Goal: Task Accomplishment & Management: Use online tool/utility

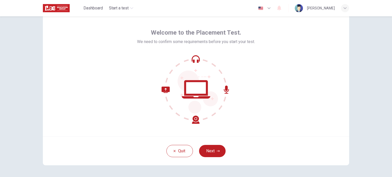
scroll to position [26, 0]
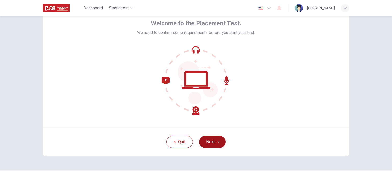
click at [209, 144] on button "Next" at bounding box center [212, 142] width 27 height 12
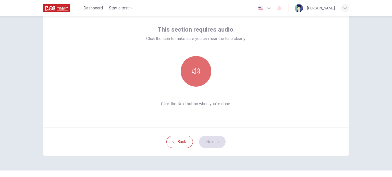
click at [196, 74] on icon "button" at bounding box center [196, 71] width 8 height 8
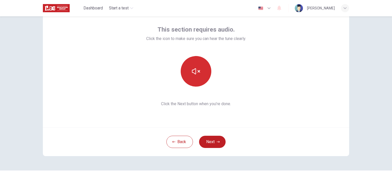
click at [196, 74] on icon "button" at bounding box center [196, 71] width 8 height 8
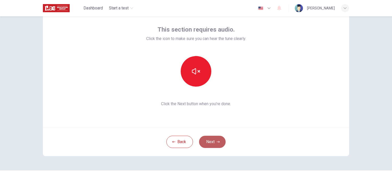
click at [210, 142] on button "Next" at bounding box center [212, 142] width 27 height 12
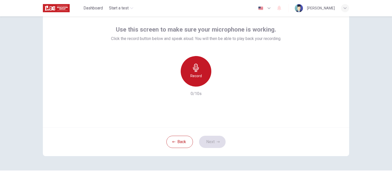
click at [194, 69] on icon "button" at bounding box center [196, 68] width 6 height 8
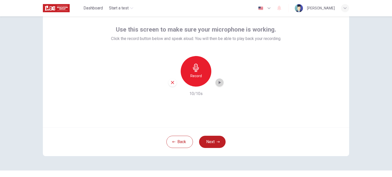
click at [219, 82] on icon "button" at bounding box center [220, 82] width 2 height 3
click at [213, 142] on button "Next" at bounding box center [212, 142] width 27 height 12
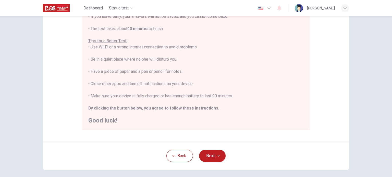
scroll to position [106, 0]
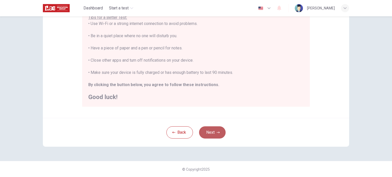
click at [212, 130] on button "Next" at bounding box center [212, 133] width 27 height 12
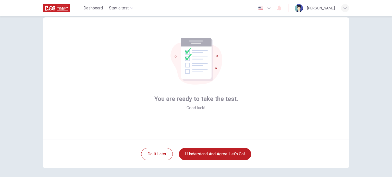
scroll to position [26, 0]
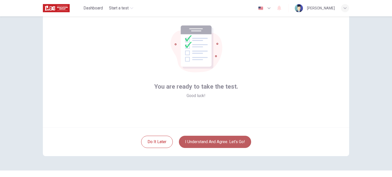
click at [215, 142] on button "I understand and agree. Let’s go!" at bounding box center [215, 142] width 72 height 12
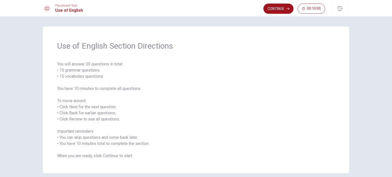
click at [271, 9] on button "Continue" at bounding box center [278, 9] width 30 height 10
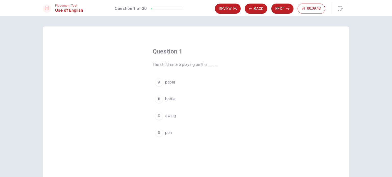
click at [167, 116] on span "swing" at bounding box center [170, 116] width 11 height 6
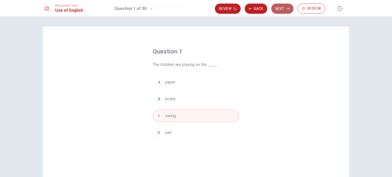
click at [280, 10] on button "Next" at bounding box center [282, 9] width 22 height 10
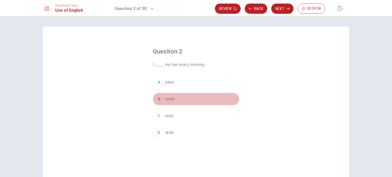
click at [167, 99] on span "wash" at bounding box center [169, 99] width 9 height 6
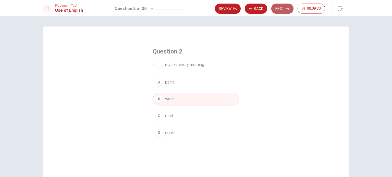
click at [283, 10] on button "Next" at bounding box center [282, 9] width 22 height 10
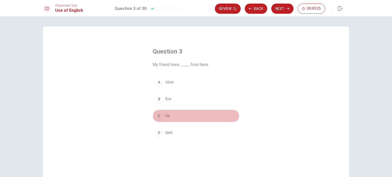
click at [165, 116] on span "far" at bounding box center [167, 116] width 5 height 6
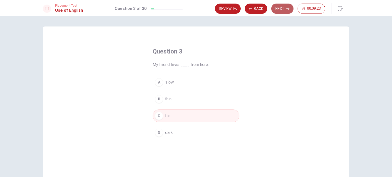
click at [279, 10] on button "Next" at bounding box center [282, 9] width 22 height 10
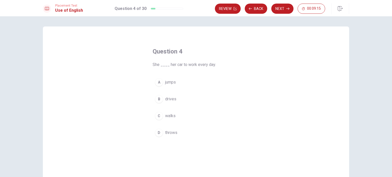
click at [169, 100] on span "drives" at bounding box center [170, 99] width 11 height 6
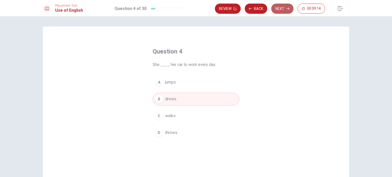
click at [281, 10] on button "Next" at bounding box center [282, 9] width 22 height 10
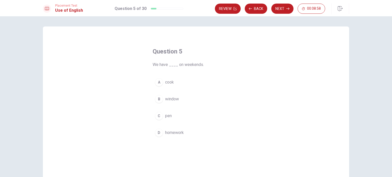
click at [174, 132] on span "homework" at bounding box center [174, 133] width 19 height 6
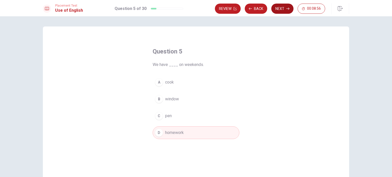
click at [281, 10] on button "Next" at bounding box center [282, 9] width 22 height 10
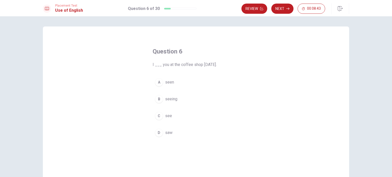
click at [168, 132] on span "saw" at bounding box center [168, 133] width 7 height 6
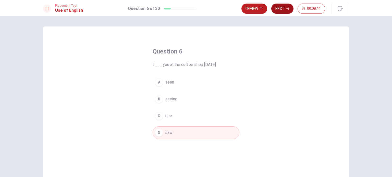
click at [281, 10] on button "Next" at bounding box center [282, 9] width 22 height 10
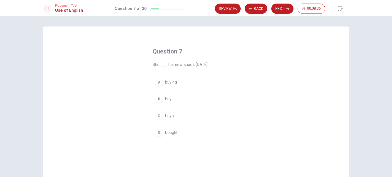
click at [169, 133] on span "bought" at bounding box center [171, 133] width 12 height 6
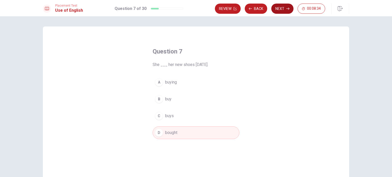
click at [280, 10] on button "Next" at bounding box center [282, 9] width 22 height 10
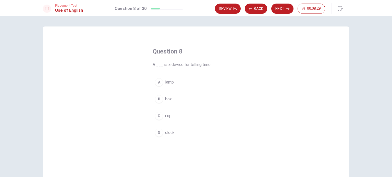
click at [166, 132] on span "clock" at bounding box center [169, 133] width 9 height 6
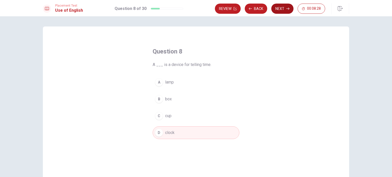
click at [283, 9] on button "Next" at bounding box center [282, 9] width 22 height 10
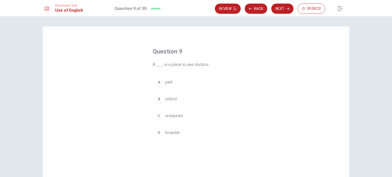
click at [172, 134] on span "hospital" at bounding box center [172, 133] width 14 height 6
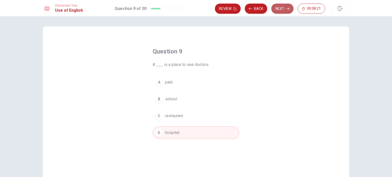
click at [283, 8] on button "Next" at bounding box center [282, 9] width 22 height 10
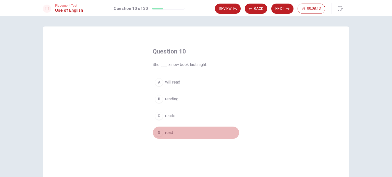
click at [169, 134] on span "read" at bounding box center [169, 133] width 8 height 6
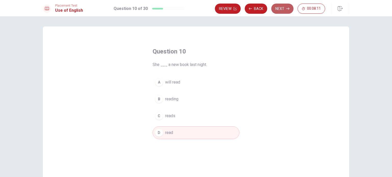
click at [281, 9] on button "Next" at bounding box center [282, 9] width 22 height 10
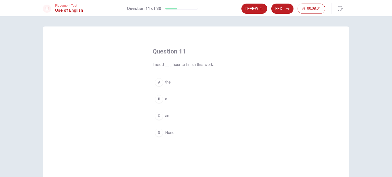
click at [161, 98] on div "B" at bounding box center [159, 99] width 8 height 8
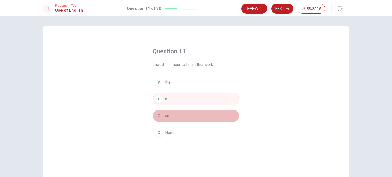
click at [167, 117] on span "an" at bounding box center [167, 116] width 4 height 6
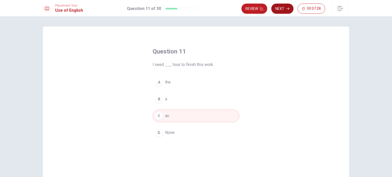
click at [283, 11] on button "Next" at bounding box center [282, 9] width 22 height 10
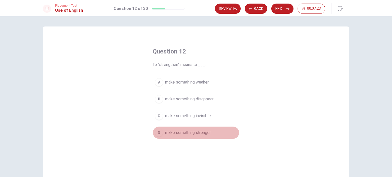
click at [185, 133] on span "make something stronger" at bounding box center [188, 133] width 46 height 6
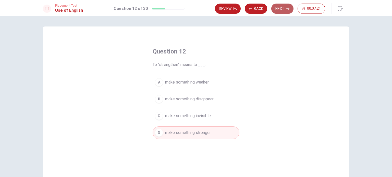
click at [284, 9] on button "Next" at bounding box center [282, 9] width 22 height 10
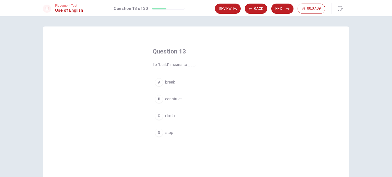
click at [173, 100] on span "construct" at bounding box center [173, 99] width 17 height 6
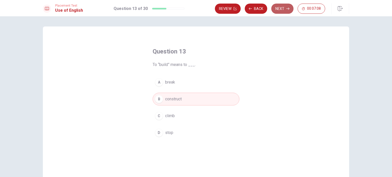
click at [280, 10] on button "Next" at bounding box center [282, 9] width 22 height 10
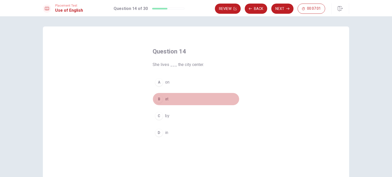
click at [165, 100] on span "at" at bounding box center [166, 99] width 3 height 6
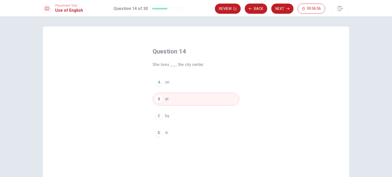
click at [165, 117] on span "by" at bounding box center [167, 116] width 4 height 6
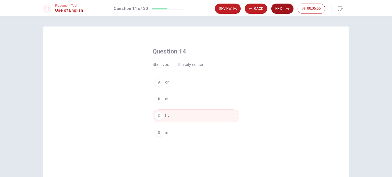
click at [278, 10] on button "Next" at bounding box center [282, 9] width 22 height 10
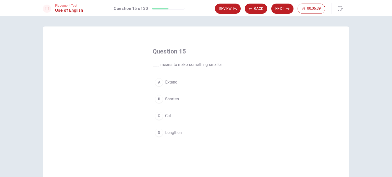
click at [167, 117] on span "Cut" at bounding box center [168, 116] width 6 height 6
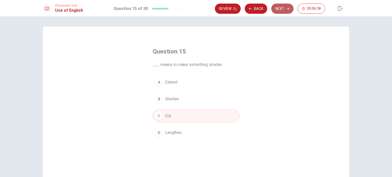
click at [280, 11] on button "Next" at bounding box center [282, 9] width 22 height 10
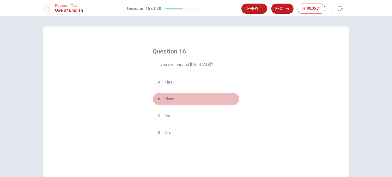
click at [165, 97] on span "Have" at bounding box center [169, 99] width 9 height 6
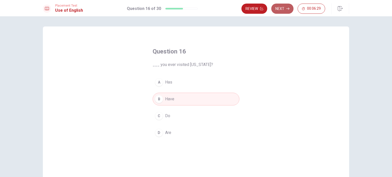
click at [280, 9] on button "Next" at bounding box center [282, 9] width 22 height 10
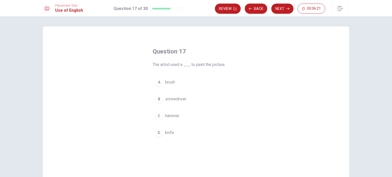
click at [172, 82] on span "brush" at bounding box center [170, 82] width 10 height 6
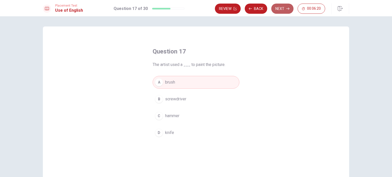
click at [278, 10] on button "Next" at bounding box center [282, 9] width 22 height 10
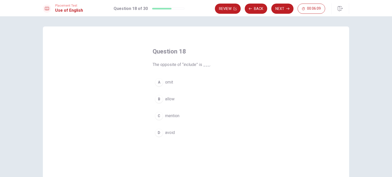
click at [166, 81] on span "omit" at bounding box center [169, 82] width 8 height 6
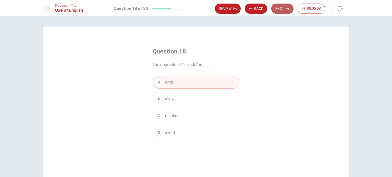
click at [281, 7] on button "Next" at bounding box center [282, 9] width 22 height 10
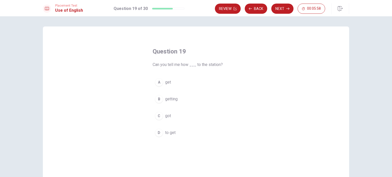
click at [168, 131] on span "to get" at bounding box center [170, 133] width 10 height 6
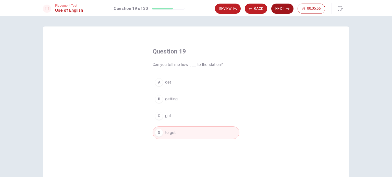
click at [280, 8] on button "Next" at bounding box center [282, 9] width 22 height 10
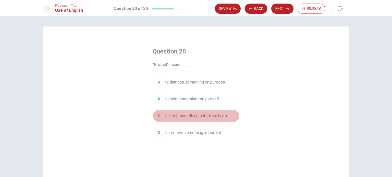
click at [197, 114] on span "to keep something safe from harm" at bounding box center [196, 116] width 62 height 6
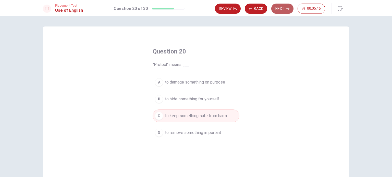
click at [281, 9] on button "Next" at bounding box center [282, 9] width 22 height 10
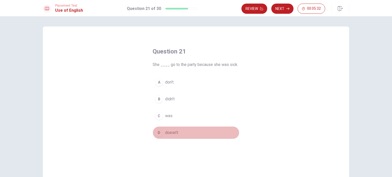
click at [171, 134] on span "doesn’t" at bounding box center [171, 133] width 13 height 6
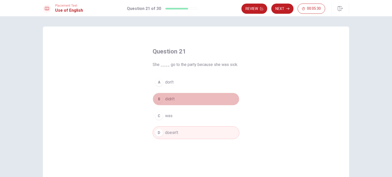
click at [169, 97] on span "didn’t" at bounding box center [169, 99] width 9 height 6
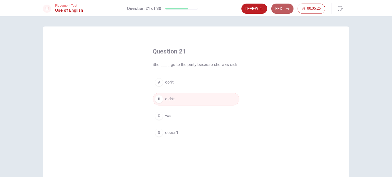
click at [282, 9] on button "Next" at bounding box center [282, 9] width 22 height 10
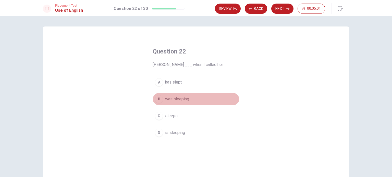
click at [176, 97] on span "was sleeping" at bounding box center [177, 99] width 24 height 6
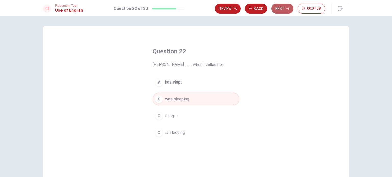
click at [279, 10] on button "Next" at bounding box center [282, 9] width 22 height 10
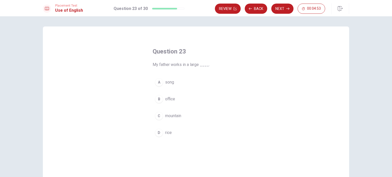
click at [170, 100] on span "office" at bounding box center [170, 99] width 10 height 6
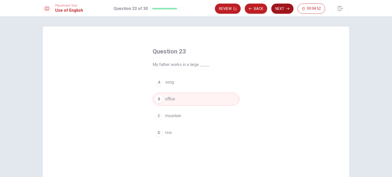
click at [284, 11] on button "Next" at bounding box center [282, 9] width 22 height 10
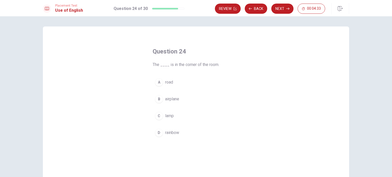
click at [173, 113] on button "C lamp" at bounding box center [196, 116] width 87 height 13
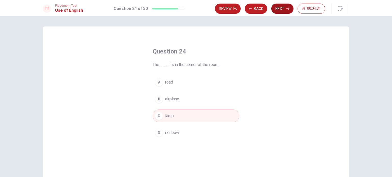
click at [279, 9] on button "Next" at bounding box center [282, 9] width 22 height 10
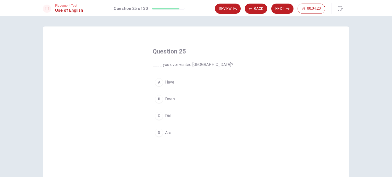
click at [170, 82] on span "Have" at bounding box center [169, 82] width 9 height 6
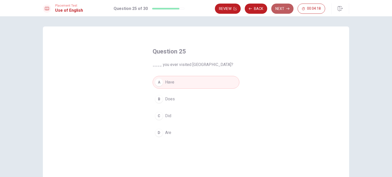
click at [277, 9] on button "Next" at bounding box center [282, 9] width 22 height 10
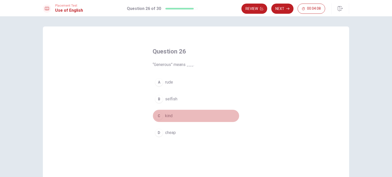
click at [168, 116] on span "kind" at bounding box center [168, 116] width 7 height 6
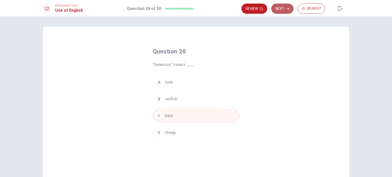
click at [281, 8] on button "Next" at bounding box center [282, 9] width 22 height 10
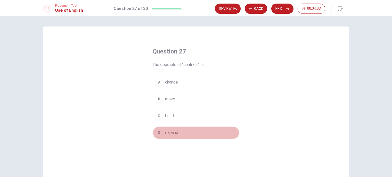
click at [172, 130] on span "expand" at bounding box center [171, 133] width 13 height 6
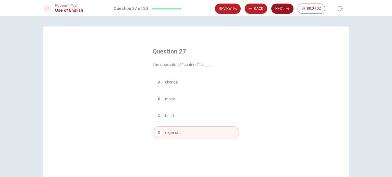
click at [281, 9] on button "Next" at bounding box center [282, 9] width 22 height 10
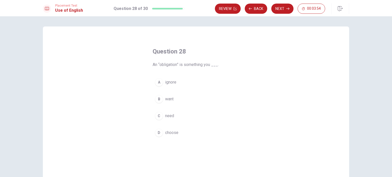
click at [171, 115] on span "need" at bounding box center [169, 116] width 9 height 6
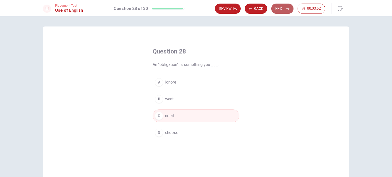
click at [283, 9] on button "Next" at bounding box center [282, 9] width 22 height 10
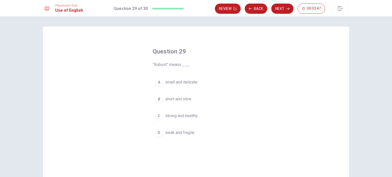
click at [186, 116] on span "strong and healthy" at bounding box center [181, 116] width 33 height 6
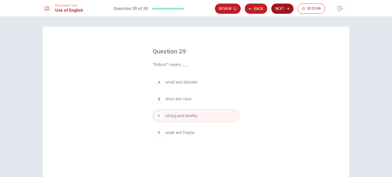
drag, startPoint x: 280, startPoint y: 10, endPoint x: 278, endPoint y: 15, distance: 5.1
click at [280, 10] on button "Next" at bounding box center [282, 9] width 22 height 10
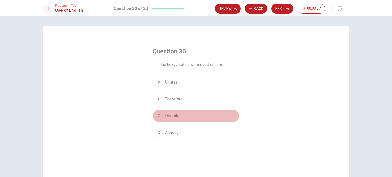
click at [172, 115] on span "Despite" at bounding box center [172, 116] width 14 height 6
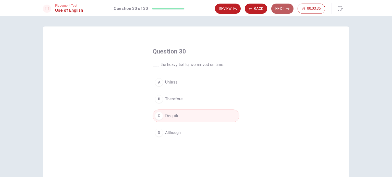
click at [282, 7] on button "Next" at bounding box center [282, 9] width 22 height 10
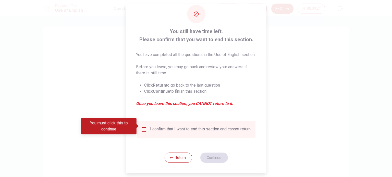
scroll to position [19, 0]
click at [142, 127] on input "You must click this to continue" at bounding box center [144, 130] width 6 height 6
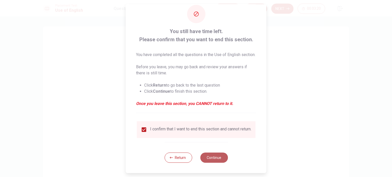
click at [213, 159] on button "Continue" at bounding box center [214, 158] width 28 height 10
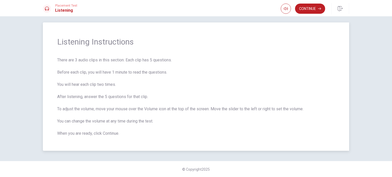
scroll to position [0, 0]
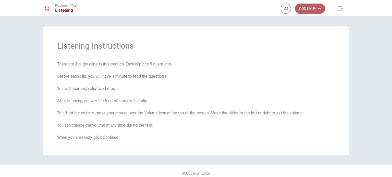
click at [306, 9] on button "Continue" at bounding box center [310, 9] width 30 height 10
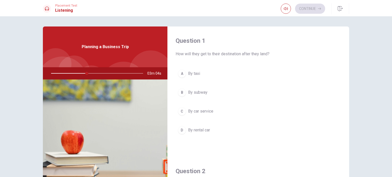
click at [193, 110] on span "By car service" at bounding box center [200, 111] width 25 height 6
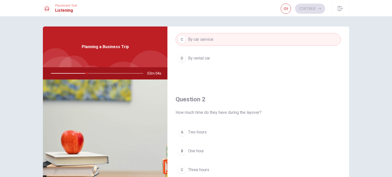
scroll to position [102, 0]
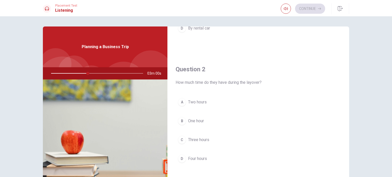
click at [200, 103] on span "Two hours" at bounding box center [197, 102] width 19 height 6
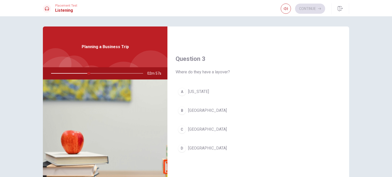
scroll to position [255, 0]
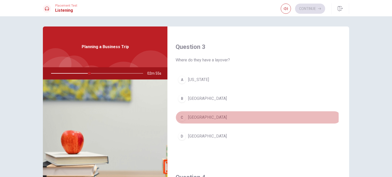
click at [200, 117] on span "[GEOGRAPHIC_DATA]" at bounding box center [207, 118] width 39 height 6
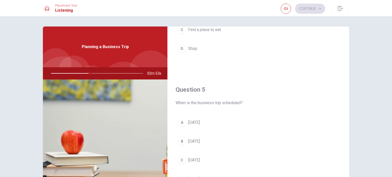
scroll to position [473, 0]
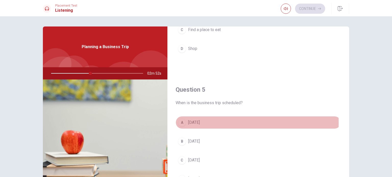
click at [200, 121] on span "[DATE]" at bounding box center [194, 123] width 12 height 6
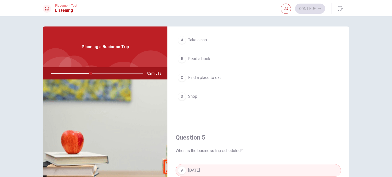
scroll to position [397, 0]
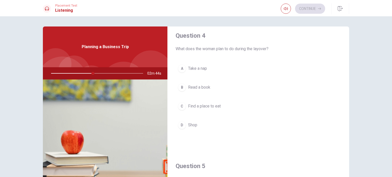
click at [209, 103] on span "Find a place to eat" at bounding box center [204, 106] width 33 height 6
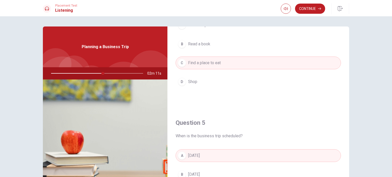
scroll to position [473, 0]
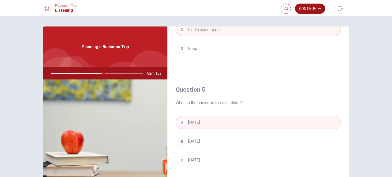
click at [308, 11] on button "Continue" at bounding box center [310, 9] width 30 height 10
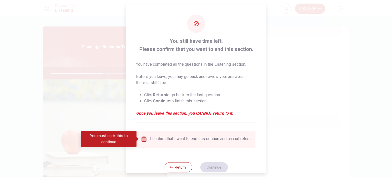
click at [142, 140] on input "You must click this to continue" at bounding box center [144, 139] width 6 height 6
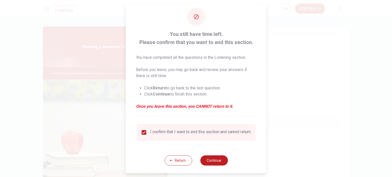
scroll to position [13, 0]
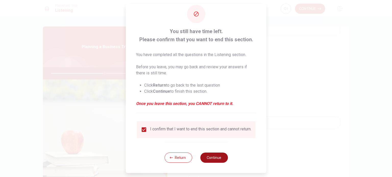
click at [211, 159] on button "Continue" at bounding box center [214, 158] width 28 height 10
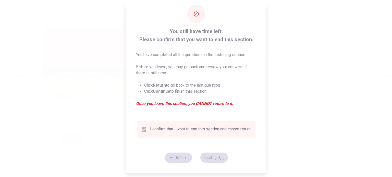
type input "59"
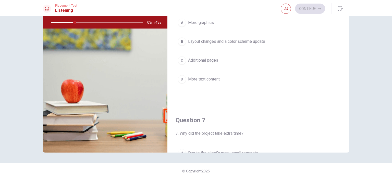
scroll to position [0, 0]
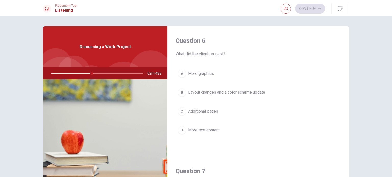
click at [242, 94] on span "Layout changes and a color scheme update" at bounding box center [226, 93] width 77 height 6
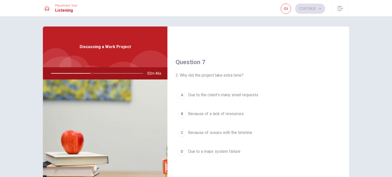
scroll to position [128, 0]
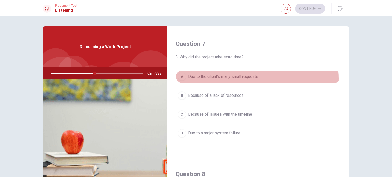
click at [236, 78] on span "Due to the client’s many small requests" at bounding box center [223, 77] width 70 height 6
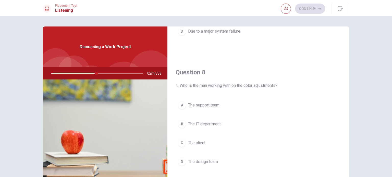
scroll to position [255, 0]
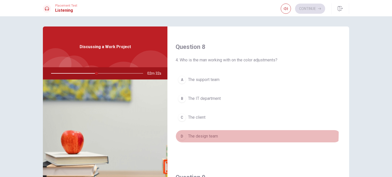
click at [211, 133] on span "The design team" at bounding box center [203, 136] width 30 height 6
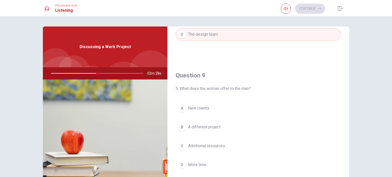
scroll to position [383, 0]
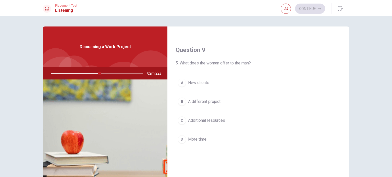
click at [202, 138] on span "More time" at bounding box center [197, 139] width 18 height 6
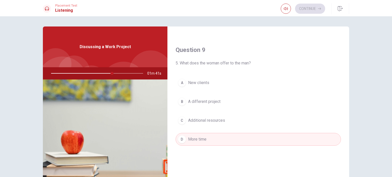
click at [216, 118] on span "Additional resources" at bounding box center [206, 121] width 37 height 6
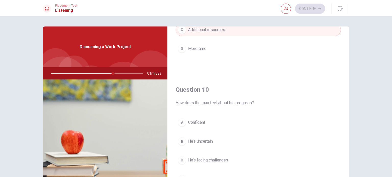
scroll to position [26, 0]
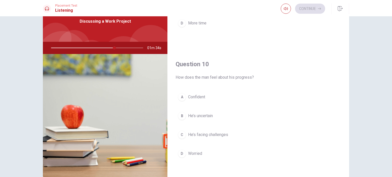
click at [214, 132] on span "He’s facing challenges" at bounding box center [208, 135] width 40 height 6
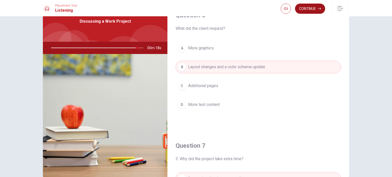
click at [307, 10] on button "Continue" at bounding box center [310, 9] width 30 height 10
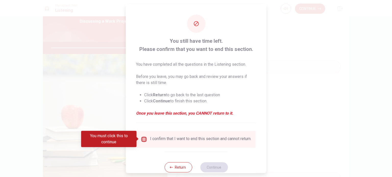
click at [142, 141] on input "You must click this to continue" at bounding box center [144, 139] width 6 height 6
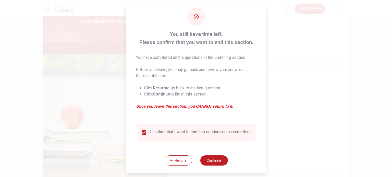
scroll to position [13, 0]
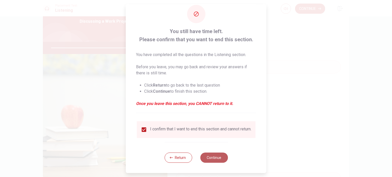
click at [211, 157] on button "Continue" at bounding box center [214, 158] width 28 height 10
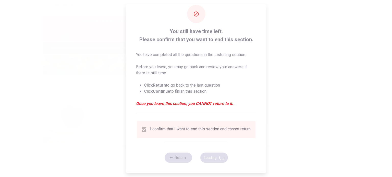
type input "96"
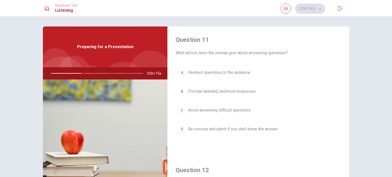
scroll to position [0, 0]
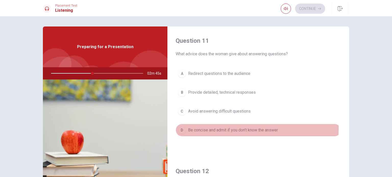
click at [227, 129] on span "Be concise and admit if you don’t know the answer" at bounding box center [233, 130] width 90 height 6
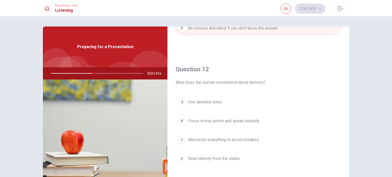
scroll to position [128, 0]
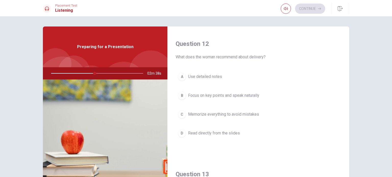
click at [243, 95] on span "Focus on key points and speak naturally" at bounding box center [223, 96] width 71 height 6
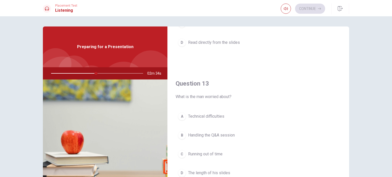
scroll to position [230, 0]
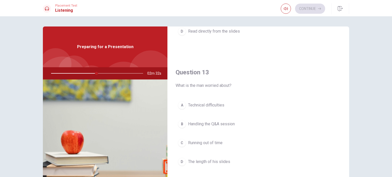
click at [223, 123] on span "Handling the Q&A session" at bounding box center [211, 124] width 47 height 6
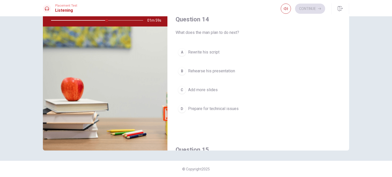
scroll to position [371, 0]
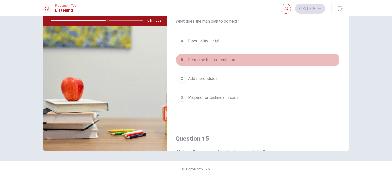
click at [219, 59] on span "Rehearse his presentation" at bounding box center [211, 60] width 47 height 6
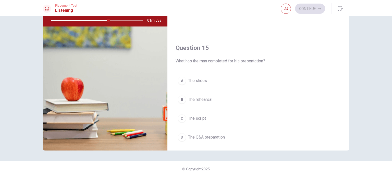
scroll to position [473, 0]
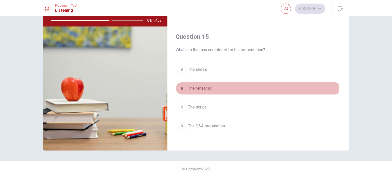
click at [208, 85] on span "The rehearsal" at bounding box center [200, 88] width 24 height 6
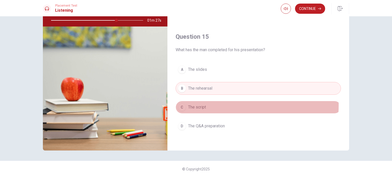
click at [201, 104] on span "The script" at bounding box center [197, 107] width 18 height 6
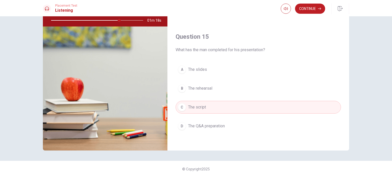
click at [213, 124] on span "The Q&A preparation" at bounding box center [206, 126] width 37 height 6
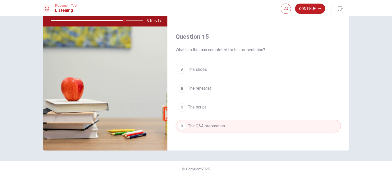
click at [201, 86] on span "The rehearsal" at bounding box center [200, 88] width 24 height 6
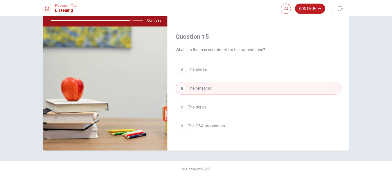
click at [203, 105] on span "The script" at bounding box center [197, 107] width 18 height 6
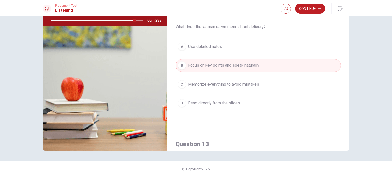
scroll to position [91, 0]
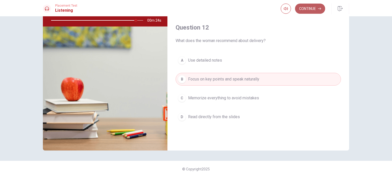
click at [309, 11] on button "Continue" at bounding box center [310, 9] width 30 height 10
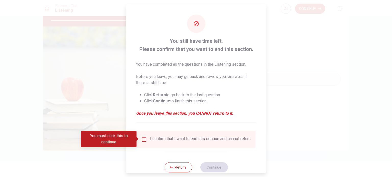
click at [143, 140] on input "You must click this to continue" at bounding box center [144, 139] width 6 height 6
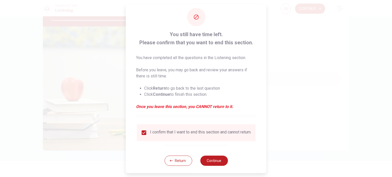
scroll to position [13, 0]
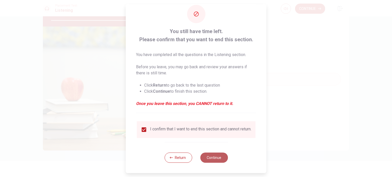
click at [211, 157] on button "Continue" at bounding box center [214, 158] width 28 height 10
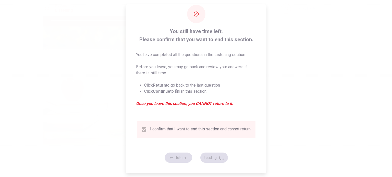
type input "95"
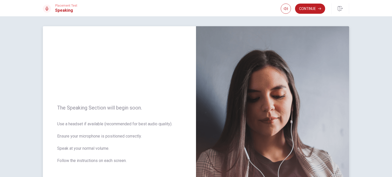
scroll to position [0, 0]
click at [305, 9] on button "Continue" at bounding box center [310, 9] width 30 height 10
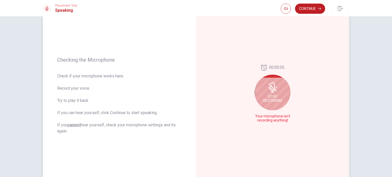
scroll to position [51, 0]
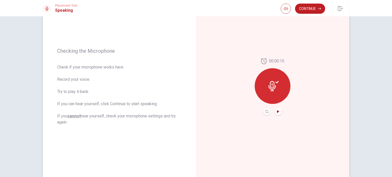
click at [277, 111] on icon "Play Audio" at bounding box center [278, 111] width 3 height 3
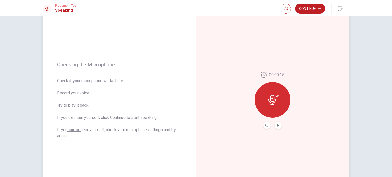
scroll to position [0, 0]
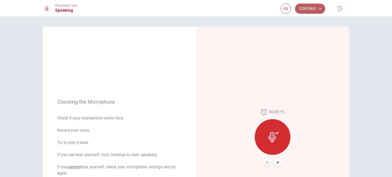
click at [304, 8] on button "Continue" at bounding box center [310, 9] width 30 height 10
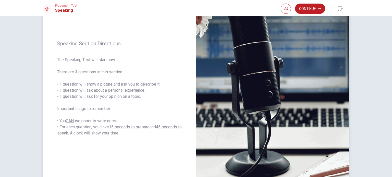
scroll to position [51, 0]
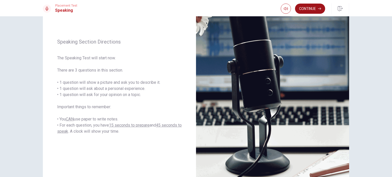
click at [308, 7] on button "Continue" at bounding box center [310, 9] width 30 height 10
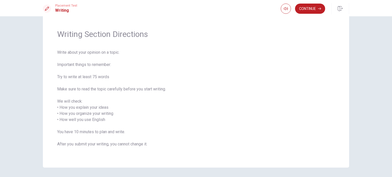
scroll to position [0, 0]
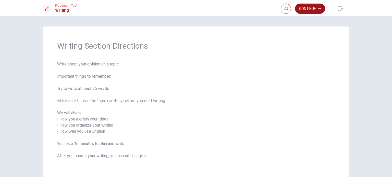
click at [312, 8] on button "Continue" at bounding box center [310, 9] width 30 height 10
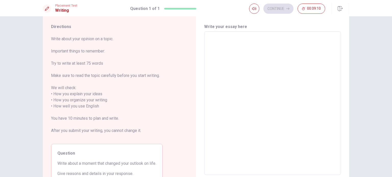
scroll to position [26, 0]
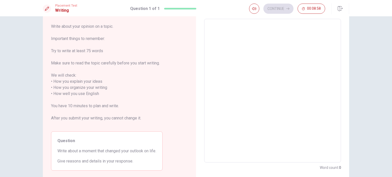
click at [217, 46] on textarea at bounding box center [273, 90] width 130 height 135
type textarea "I"
type textarea "x"
type textarea "I"
type textarea "x"
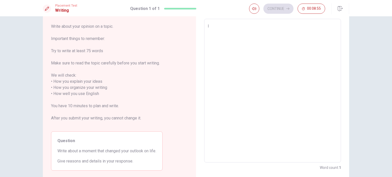
type textarea "I r"
type textarea "x"
type textarea "I re"
type textarea "x"
type textarea "I rec"
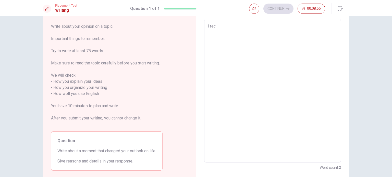
type textarea "x"
type textarea "I [PERSON_NAME]"
type textarea "x"
type textarea "I [PERSON_NAME]"
type textarea "x"
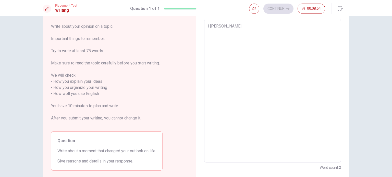
type textarea "I reckon"
type textarea "x"
type textarea "I reckon"
type textarea "x"
type textarea "I reckon"
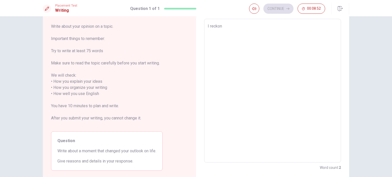
type textarea "x"
type textarea "I reckon a"
type textarea "x"
type textarea "I reckon"
type textarea "x"
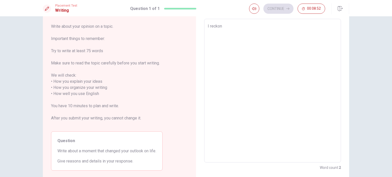
type textarea "I reckon"
type textarea "x"
type textarea "I reckon"
type textarea "x"
type textarea "I reckon"
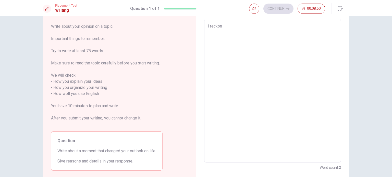
type textarea "x"
type textarea "I reckon a"
type textarea "x"
type textarea "I reckon a"
type textarea "x"
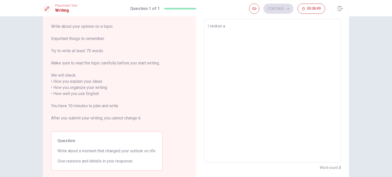
type textarea "I reckon a ,"
type textarea "x"
type textarea "I reckon a"
type textarea "x"
type textarea "I reckon a m"
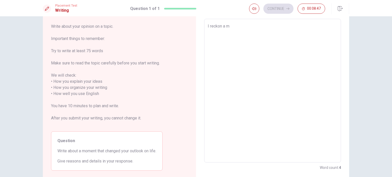
type textarea "x"
type textarea "I reckon a mp"
type textarea "x"
type textarea "I reckon a mpm"
type textarea "x"
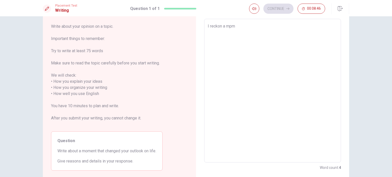
type textarea "I reckon a mpme"
type textarea "x"
type textarea "I reckon a mpmen"
type textarea "x"
type textarea "I reckon a mpme"
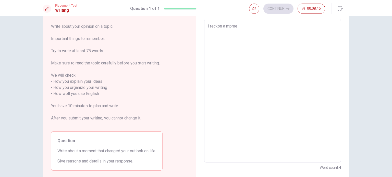
type textarea "x"
type textarea "I reckon a mpm"
type textarea "x"
type textarea "I reckon a mp"
type textarea "x"
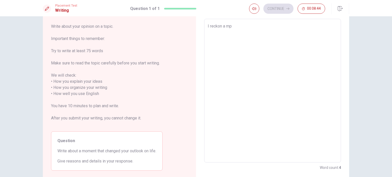
type textarea "I reckon a m"
type textarea "x"
type textarea "I reckon a mo"
type textarea "x"
type textarea "I reckon a mom"
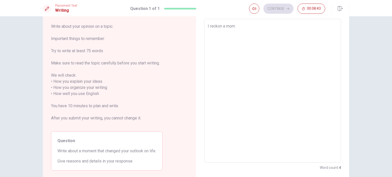
type textarea "x"
type textarea "I reckon a mome"
type textarea "x"
type textarea "I reckon a momen"
type textarea "x"
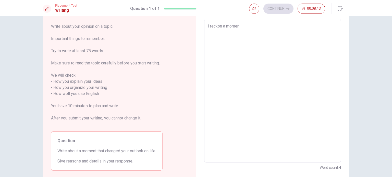
type textarea "I reckon a moment"
type textarea "x"
type textarea "I reckon a moment"
type textarea "x"
type textarea "I reckon a moment t"
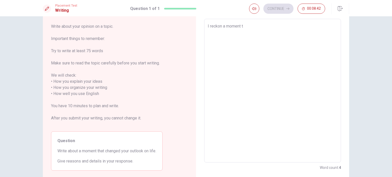
type textarea "x"
type textarea "I reckon a moment th"
type textarea "x"
type textarea "I reckon a moment tha"
type textarea "x"
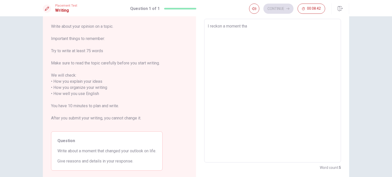
type textarea "I reckon a moment that"
type textarea "x"
type textarea "I reckon a moment that"
type textarea "x"
type textarea "I reckon a moment that c"
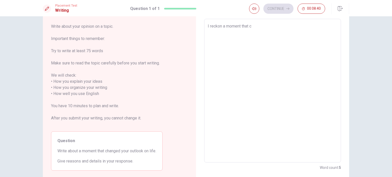
type textarea "x"
type textarea "I reckon a moment that ch"
type textarea "x"
type textarea "I reckon a moment that cha"
type textarea "x"
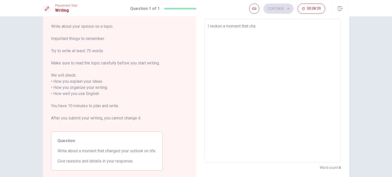
type textarea "I reckon a moment that [PERSON_NAME]"
type textarea "x"
type textarea "I reckon a moment that [PERSON_NAME]"
type textarea "x"
type textarea "I reckon a moment that [PERSON_NAME]"
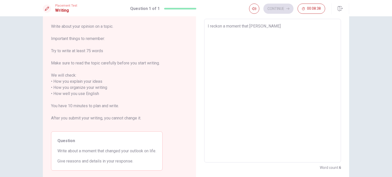
type textarea "x"
type textarea "I reckon a moment that [PERSON_NAME]"
type textarea "x"
type textarea "I reckon a moment that change"
type textarea "x"
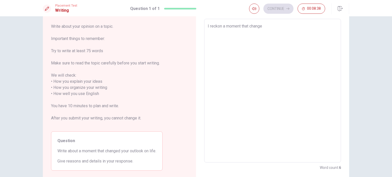
type textarea "I reckon a moment that changed"
type textarea "x"
type textarea "I reckon a moment that changed"
type textarea "x"
type textarea "I reckon a moment that changed m"
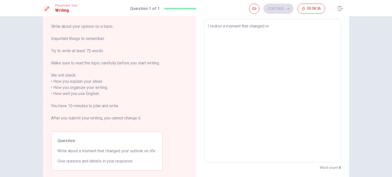
type textarea "x"
type textarea "I reckon a moment that changed my"
type textarea "x"
type textarea "I reckon a moment that changed my"
type textarea "x"
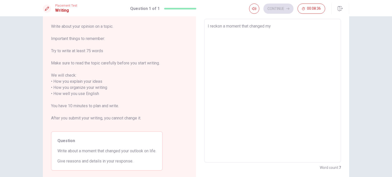
type textarea "I reckon a moment that changed my o"
type textarea "x"
type textarea "I reckon a moment that changed my ou"
type textarea "x"
type textarea "I reckon a moment that changed my out"
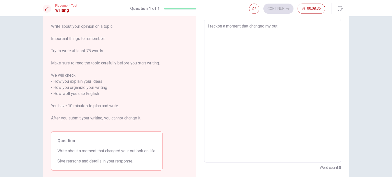
type textarea "x"
type textarea "I reckon a moment that changed my outl"
type textarea "x"
type textarea "I reckon a moment that changed my outlo"
type textarea "x"
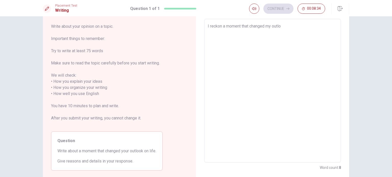
type textarea "I reckon a moment that changed my outloo"
type textarea "x"
type textarea "I reckon a moment that changed my outlook"
type textarea "x"
type textarea "I reckon a moment that changed my outlook"
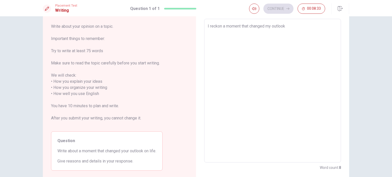
type textarea "x"
type textarea "I reckon a moment that changed my outlook i"
type textarea "x"
type textarea "I reckon a moment that changed my outlook"
type textarea "x"
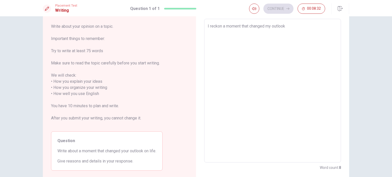
type textarea "I reckon a moment that changed my outlook o"
type textarea "x"
type textarea "I reckon a moment that changed my outlook on"
type textarea "x"
type textarea "I reckon a moment that changed my outlook on"
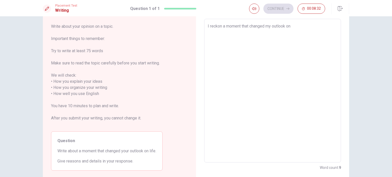
type textarea "x"
type textarea "I reckon a moment that changed my outlook on l"
type textarea "x"
type textarea "I reckon a moment that changed my outlook on li"
type textarea "x"
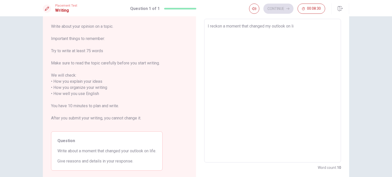
type textarea "I reckon a moment that changed my outlook on lik"
type textarea "x"
type textarea "I reckon a moment that changed my outlook on likf"
type textarea "x"
type textarea "I reckon a moment that changed my outlook on lik"
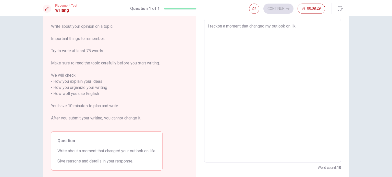
type textarea "x"
type textarea "I reckon a moment that changed my outlook on li"
type textarea "x"
type textarea "I reckon a moment that changed my outlook on lif"
type textarea "x"
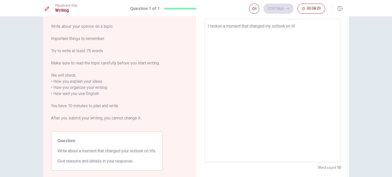
type textarea "I reckon a moment that changed my outlook on life"
type textarea "x"
type textarea "I reckon a moment that changed my outlook on life"
type textarea "x"
type textarea "I reckon a moment that changed my outlook on life i"
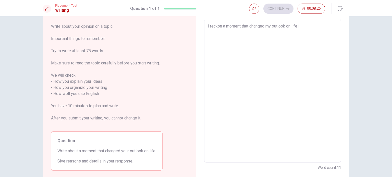
type textarea "x"
type textarea "I reckon a moment that changed my outlook on life is"
type textarea "x"
type textarea "I reckon a moment that changed my outlook on life is"
type textarea "x"
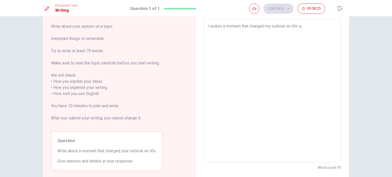
type textarea "I reckon a moment that changed my outlook on life is w"
type textarea "x"
type textarea "I reckon a moment that changed my outlook on life is wh"
type textarea "x"
type textarea "I reckon a moment that changed my outlook on life is whe"
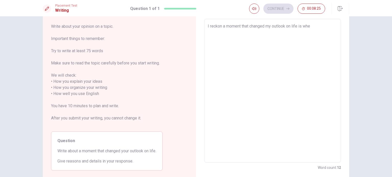
type textarea "x"
type textarea "I reckon a moment that changed my outlook on life is when"
type textarea "x"
type textarea "I reckon a moment that changed my outlook on life is when"
type textarea "x"
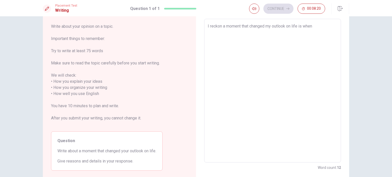
type textarea "I reckon a moment that changed my outlook on life is when c"
type textarea "x"
type textarea "I reckon a moment that changed my outlook on life is when co"
type textarea "x"
type textarea "I reckon a moment that changed my outlook on life is when com"
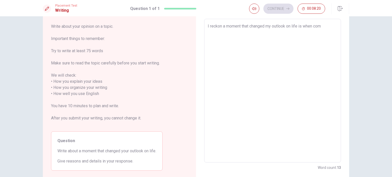
type textarea "x"
type textarea "I reckon a moment that changed my outlook on life is when comp"
type textarea "x"
type textarea "I reckon a moment that changed my outlook on life is when compa"
type textarea "x"
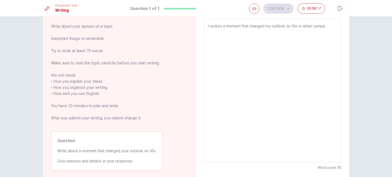
type textarea "I reckon a moment that changed my outlook on life is when compan"
type textarea "x"
type textarea "I reckon a moment that changed my outlook on life is when company"
type textarea "x"
type textarea "I reckon a moment that changed my outlook on life is when company"
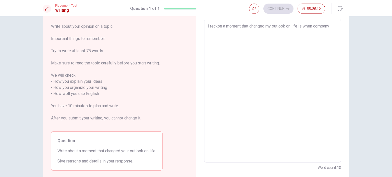
type textarea "x"
type textarea "I reckon a moment that changed my outlook on life is when company i"
type textarea "x"
type textarea "I reckon a moment that changed my outlook on life is when company"
type textarea "x"
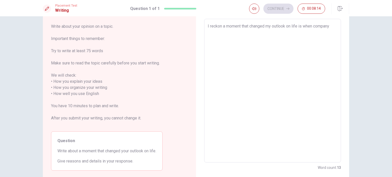
type textarea "I reckon a moment that changed my outlook on life is when company I"
type textarea "x"
type textarea "I reckon a moment that changed my outlook on life is when company I"
type textarea "x"
type textarea "I reckon a moment that changed my outlook on life is when company I w"
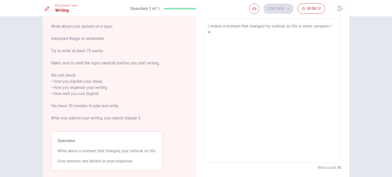
type textarea "x"
type textarea "I reckon a moment that changed my outlook on life is when company I wa"
type textarea "x"
type textarea "I reckon a moment that changed my outlook on life is when company I w"
type textarea "x"
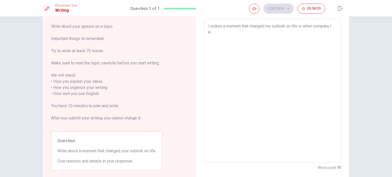
type textarea "I reckon a moment that changed my outlook on life is when company I"
type textarea "x"
type textarea "I reckon a moment that changed my outlook on life is when company I w"
click at [302, 26] on textarea "I reckon a moment that changed my outlook on life is when company I was working…" at bounding box center [273, 90] width 130 height 135
click at [272, 33] on textarea "I reckon a moment that changed my outlook on life was when company I was workin…" at bounding box center [273, 90] width 130 height 135
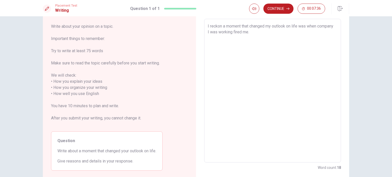
click at [225, 32] on textarea "I reckon a moment that changed my outlook on life was when company I was workin…" at bounding box center [273, 90] width 130 height 135
click at [269, 32] on textarea "I reckon a moment that changed my outlook on life was when the company I was wo…" at bounding box center [273, 90] width 130 height 135
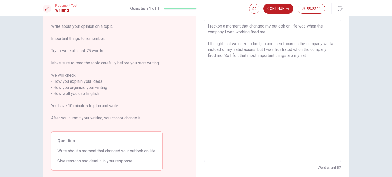
click at [244, 49] on textarea "I reckon a moment that changed my outlook on life was when the company I was wo…" at bounding box center [273, 90] width 130 height 135
click at [301, 56] on textarea "I reckon a moment that changed my outlook on life was when the company I was wo…" at bounding box center [273, 90] width 130 height 135
click at [222, 55] on textarea "I actually reckon a moment that changed my outlook on life was when the company…" at bounding box center [273, 90] width 130 height 135
click at [208, 73] on textarea "I actually reckon a moment that changed my outlook on life was when the company…" at bounding box center [273, 90] width 130 height 135
click at [251, 73] on textarea "I actually reckon a moment that changed my outlook on life was when the company…" at bounding box center [273, 90] width 130 height 135
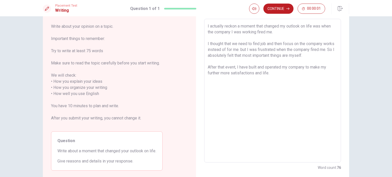
click at [284, 72] on textarea "I actually reckon a moment that changed my outlook on life was when the company…" at bounding box center [273, 90] width 130 height 135
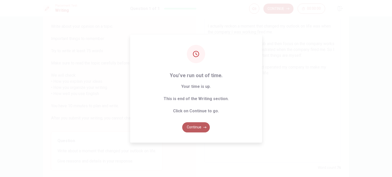
click at [197, 127] on button "Continue" at bounding box center [196, 127] width 28 height 10
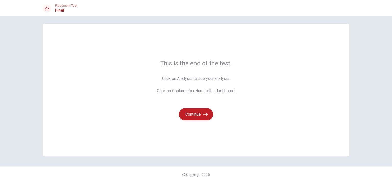
scroll to position [0, 0]
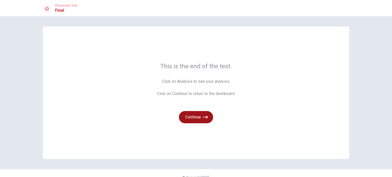
click at [195, 118] on button "Continue" at bounding box center [196, 117] width 34 height 12
